Goal: Check status: Check status

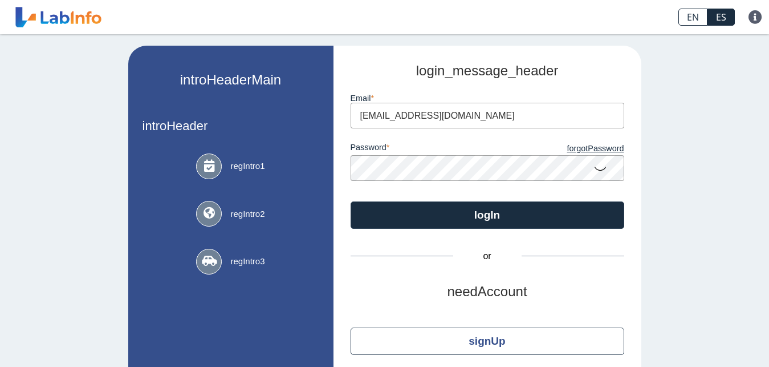
click at [484, 216] on button "logIn" at bounding box center [488, 214] width 274 height 27
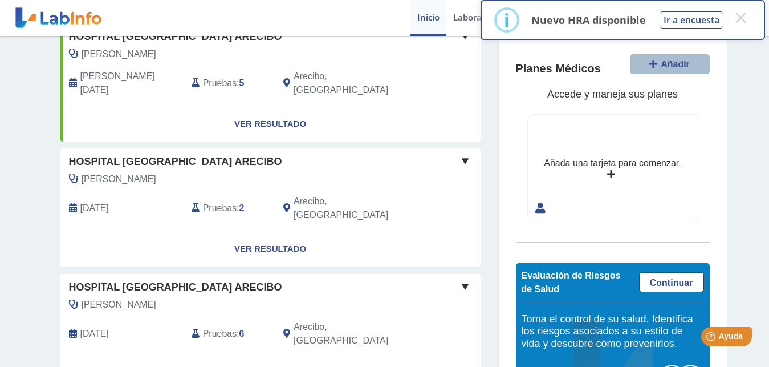
scroll to position [116, 0]
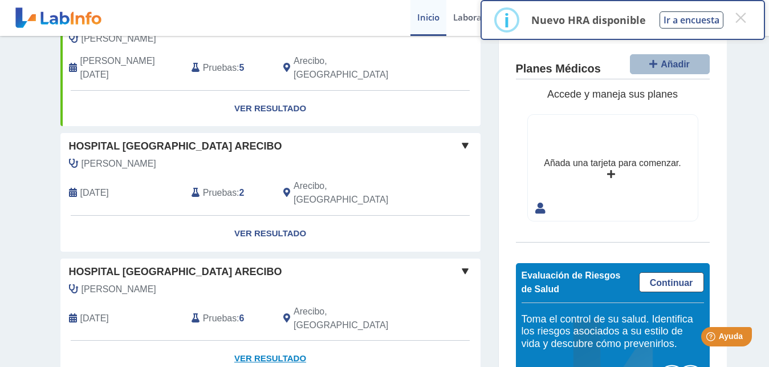
click at [283, 340] on link "Ver Resultado" at bounding box center [270, 358] width 420 height 36
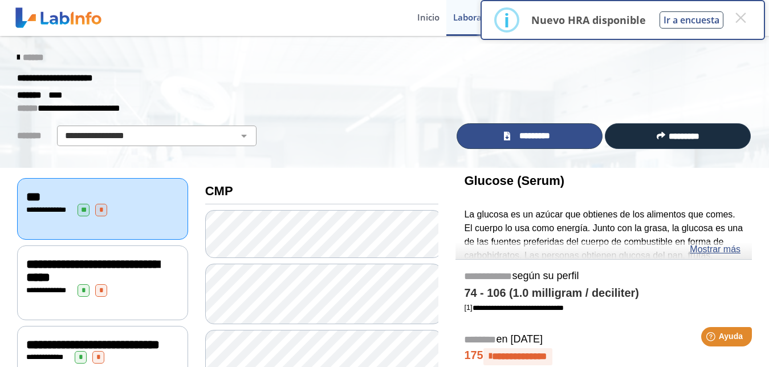
click at [530, 137] on span "*********" at bounding box center [535, 135] width 42 height 13
